Goal: Information Seeking & Learning: Learn about a topic

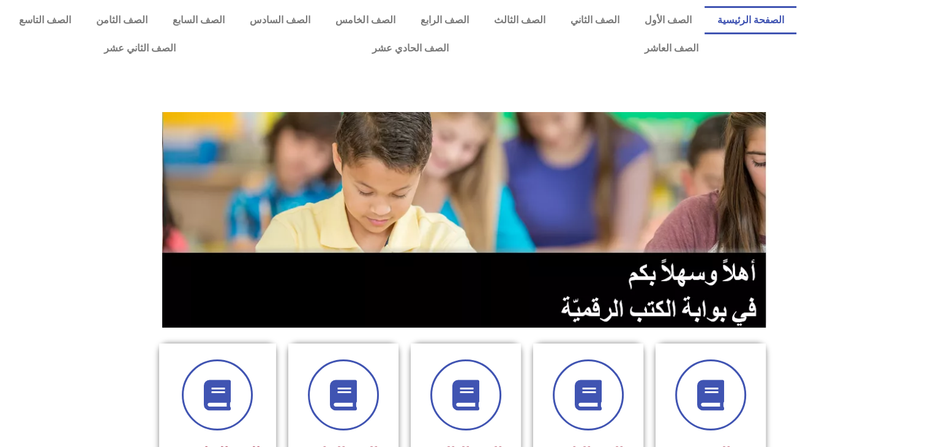
click at [5, 226] on section at bounding box center [465, 220] width 931 height 234
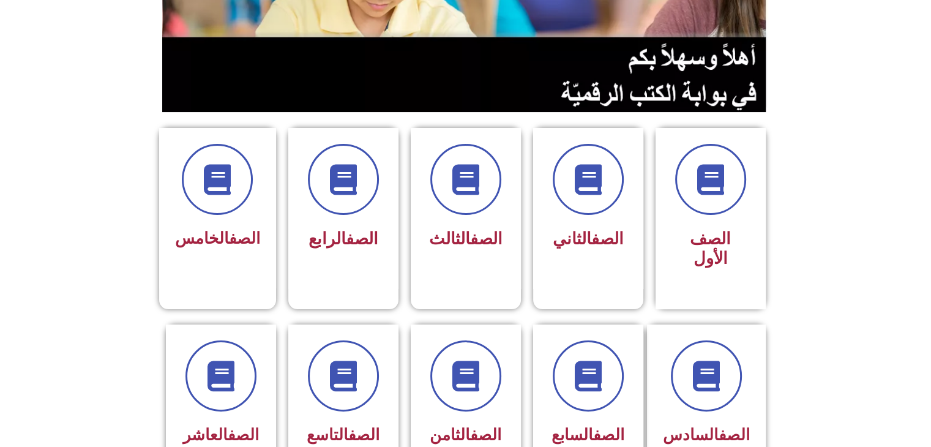
scroll to position [220, 0]
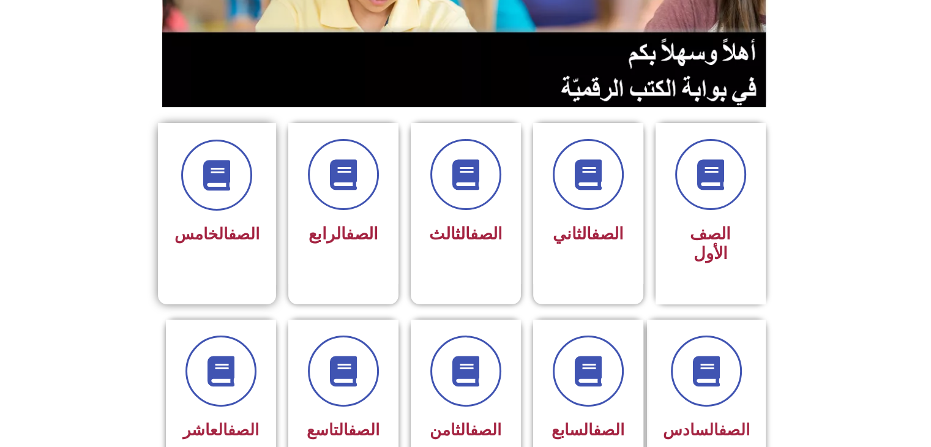
click at [242, 239] on link "الصف" at bounding box center [243, 234] width 31 height 18
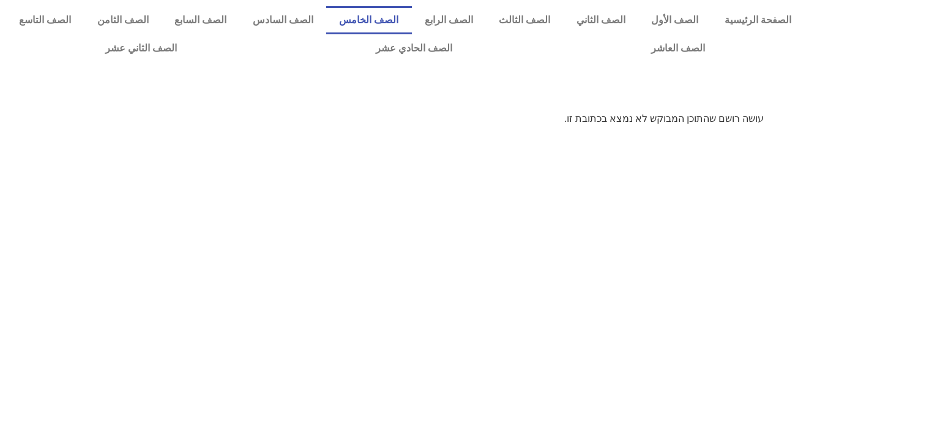
click at [412, 11] on link "الصف الخامس" at bounding box center [369, 20] width 86 height 28
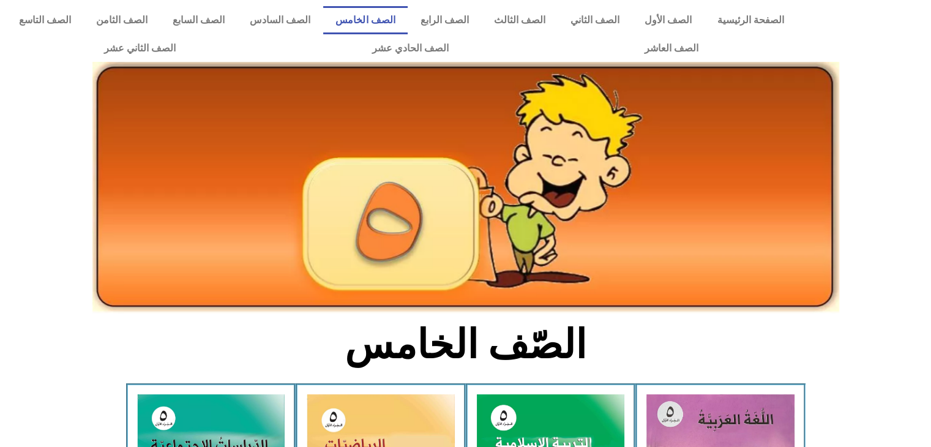
click at [228, 346] on section "الصّف الخامس" at bounding box center [465, 351] width 931 height 64
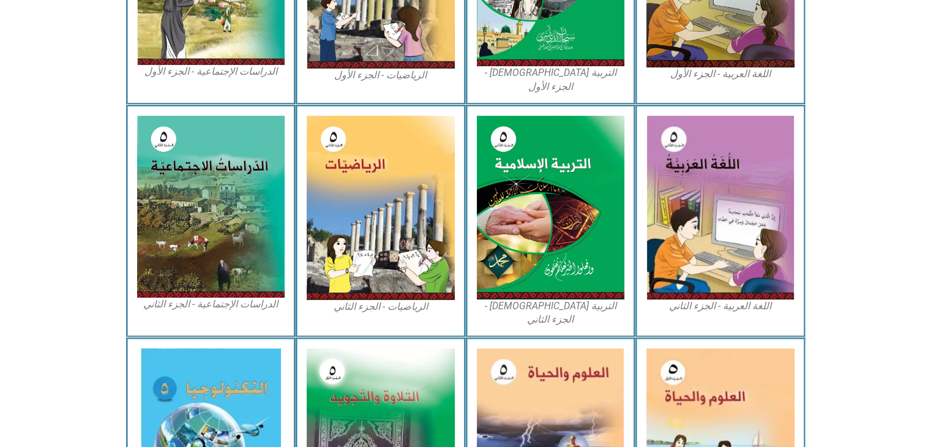
scroll to position [539, 0]
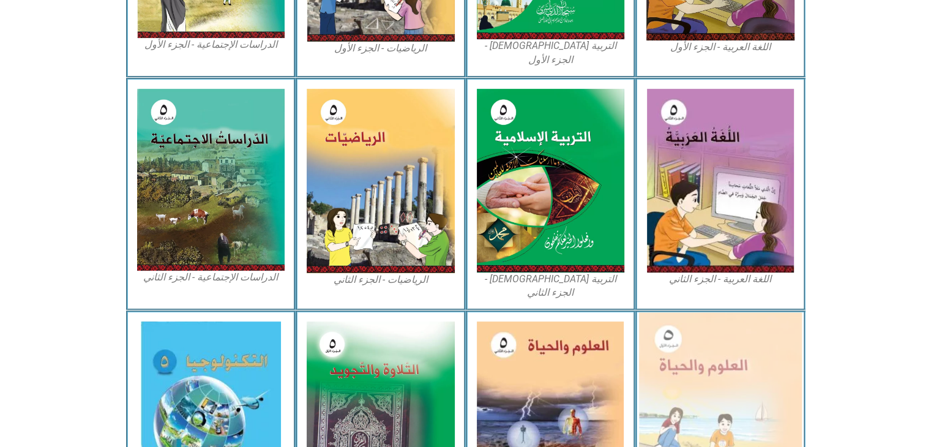
click at [709, 390] on img at bounding box center [720, 412] width 163 height 200
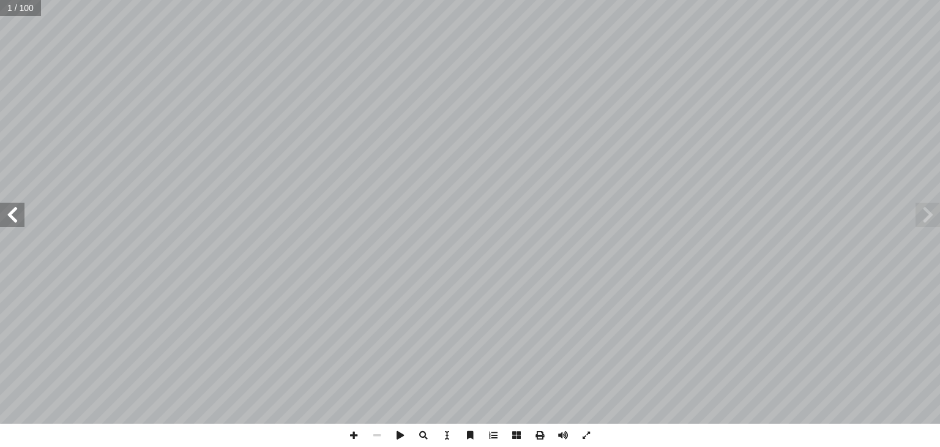
click at [8, 209] on span at bounding box center [12, 215] width 24 height 24
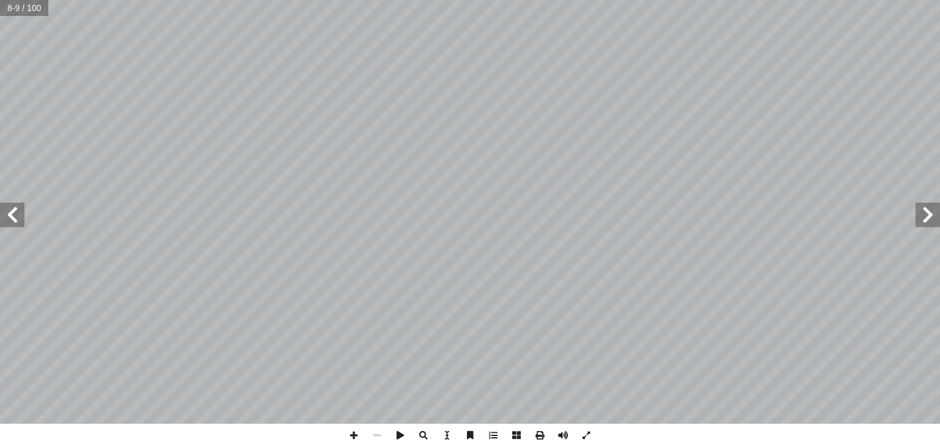
click at [8, 209] on span at bounding box center [12, 215] width 24 height 24
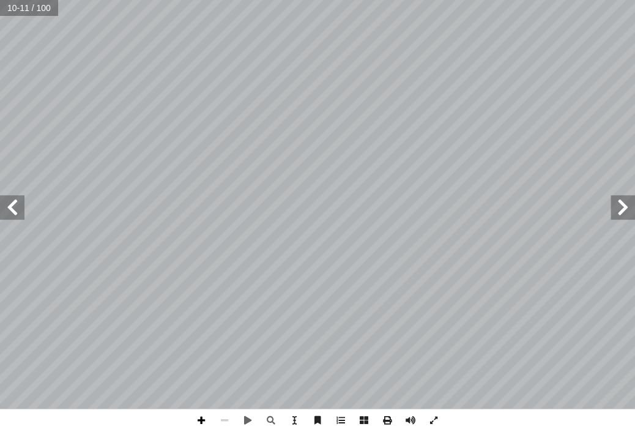
click at [203, 422] on span at bounding box center [201, 420] width 23 height 23
click at [229, 421] on span at bounding box center [224, 420] width 23 height 23
click at [625, 209] on span at bounding box center [623, 207] width 24 height 24
